Goal: Task Accomplishment & Management: Use online tool/utility

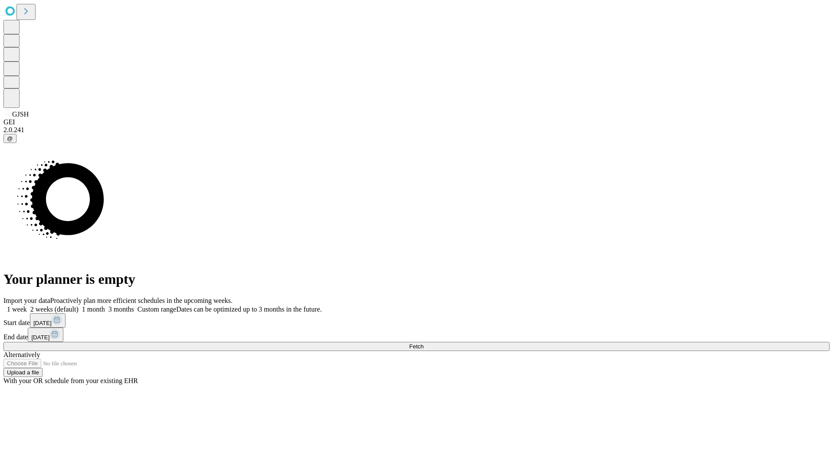
click at [423, 344] on span "Fetch" at bounding box center [416, 347] width 14 height 7
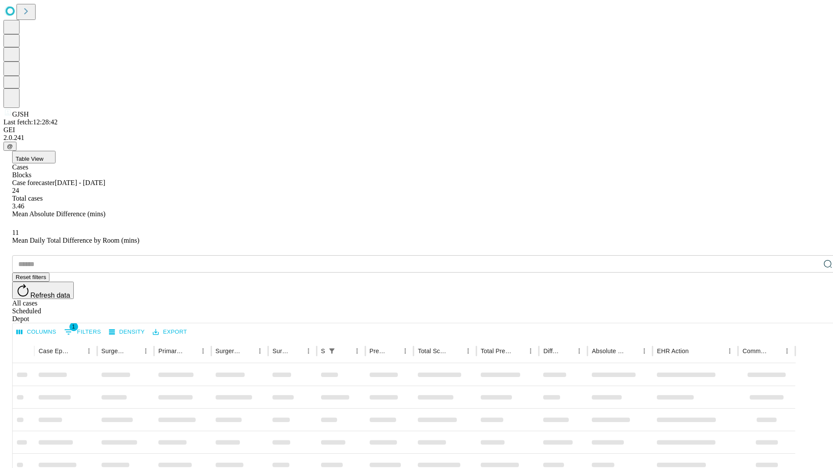
click at [810, 315] on div "Depot" at bounding box center [425, 319] width 826 height 8
